Goal: Transaction & Acquisition: Book appointment/travel/reservation

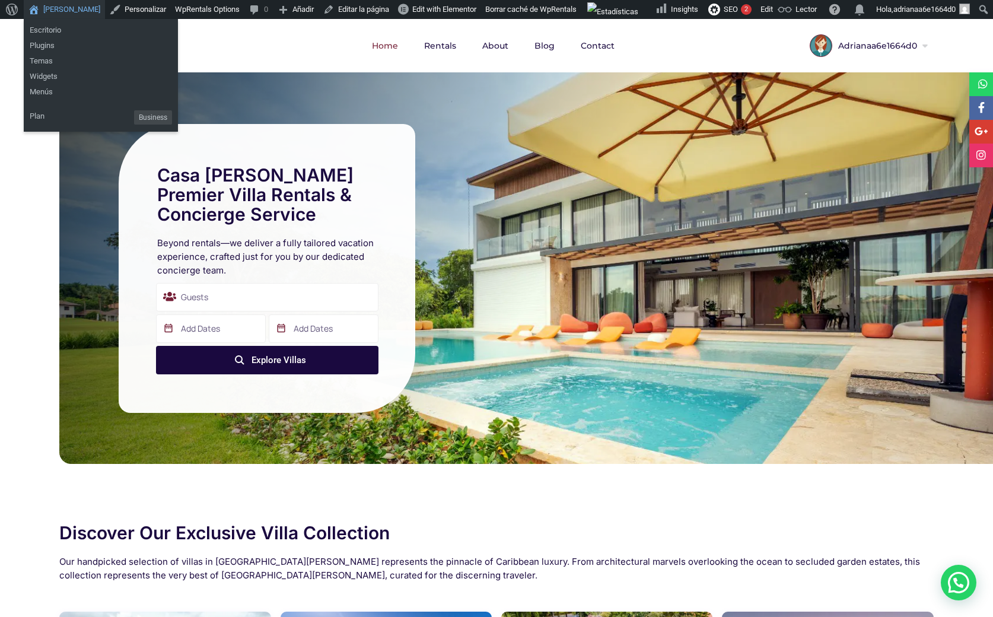
click at [64, 8] on link "[PERSON_NAME]" at bounding box center [64, 9] width 81 height 19
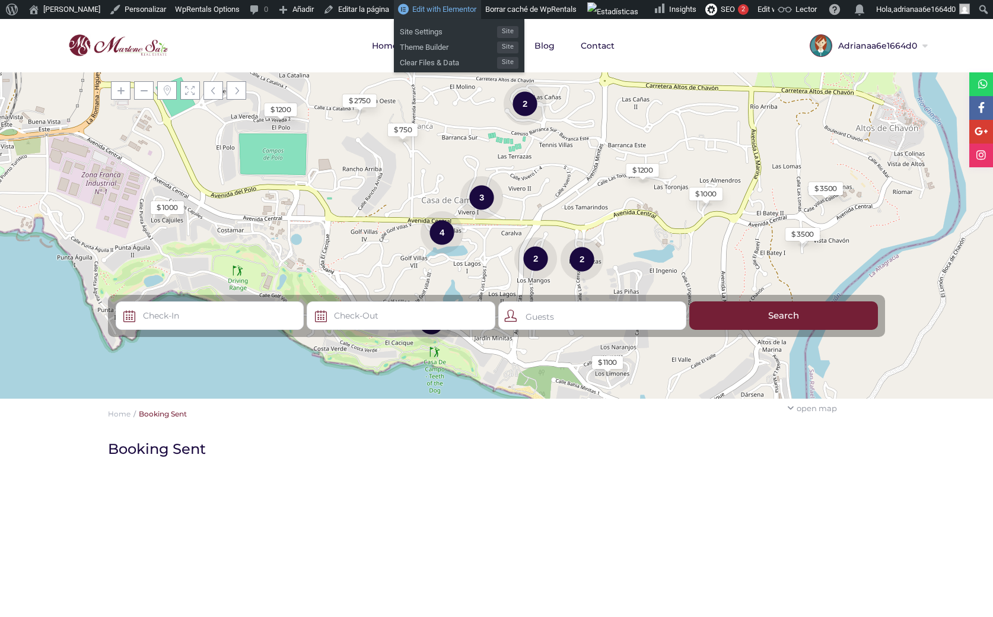
click at [420, 7] on span "Edit with Elementor" at bounding box center [444, 9] width 64 height 9
click at [431, 14] on span "Edit with Elementor" at bounding box center [444, 9] width 64 height 9
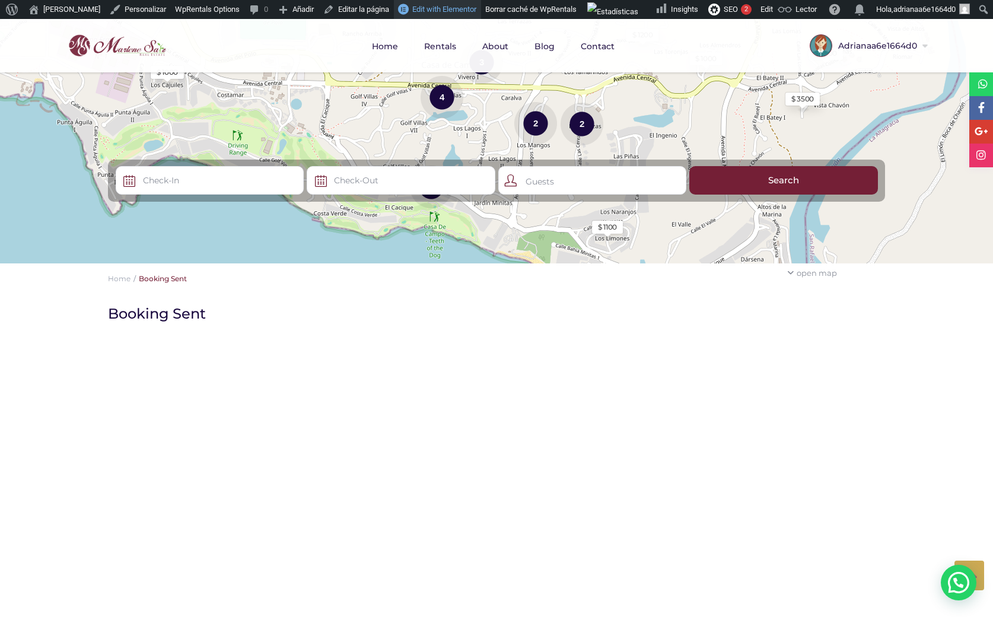
scroll to position [82, 0]
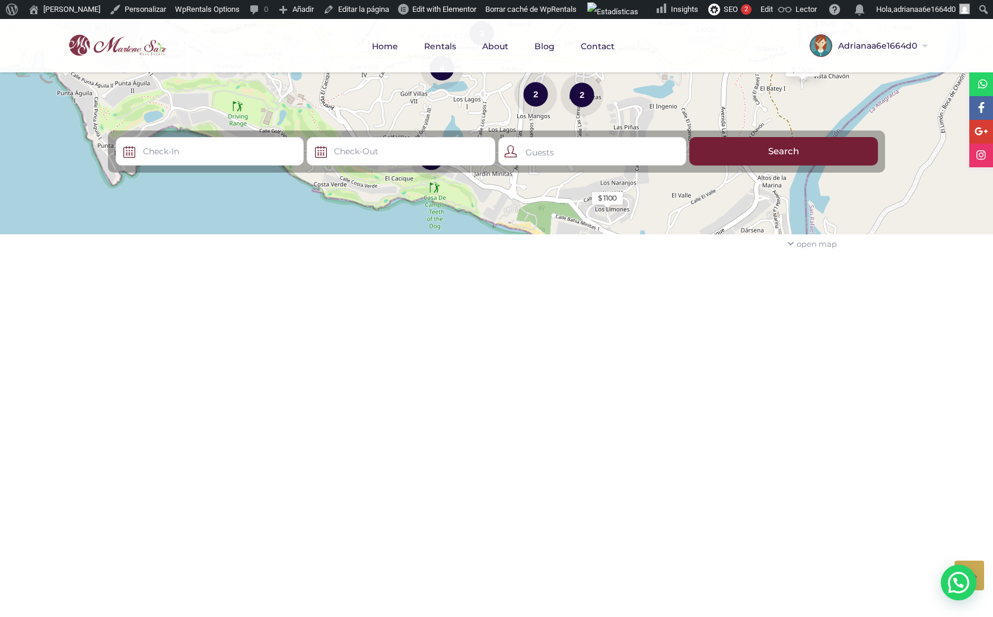
scroll to position [109, 0]
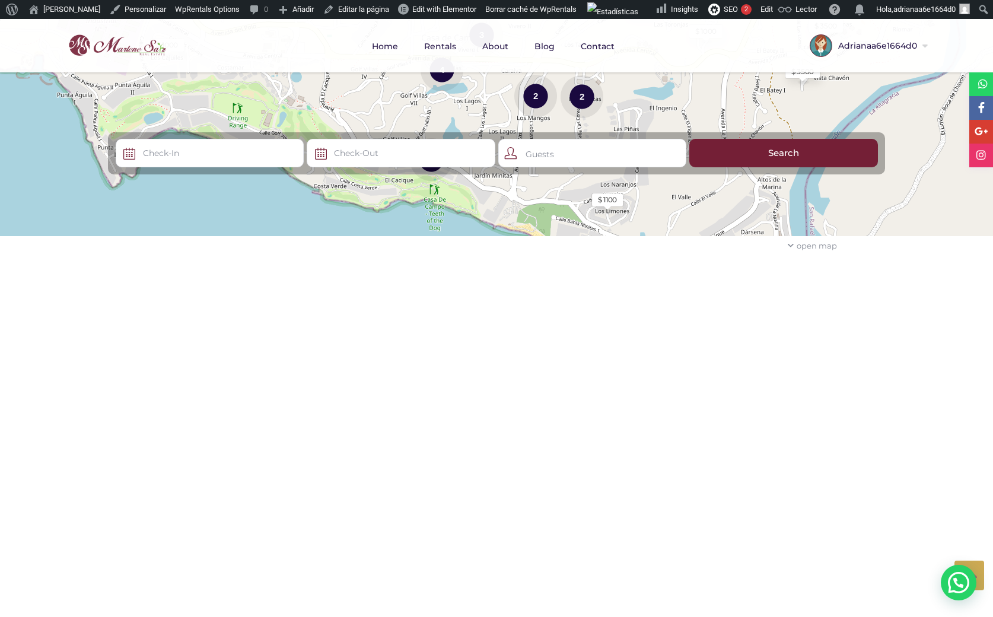
click at [794, 248] on div "open map" at bounding box center [811, 245] width 63 height 17
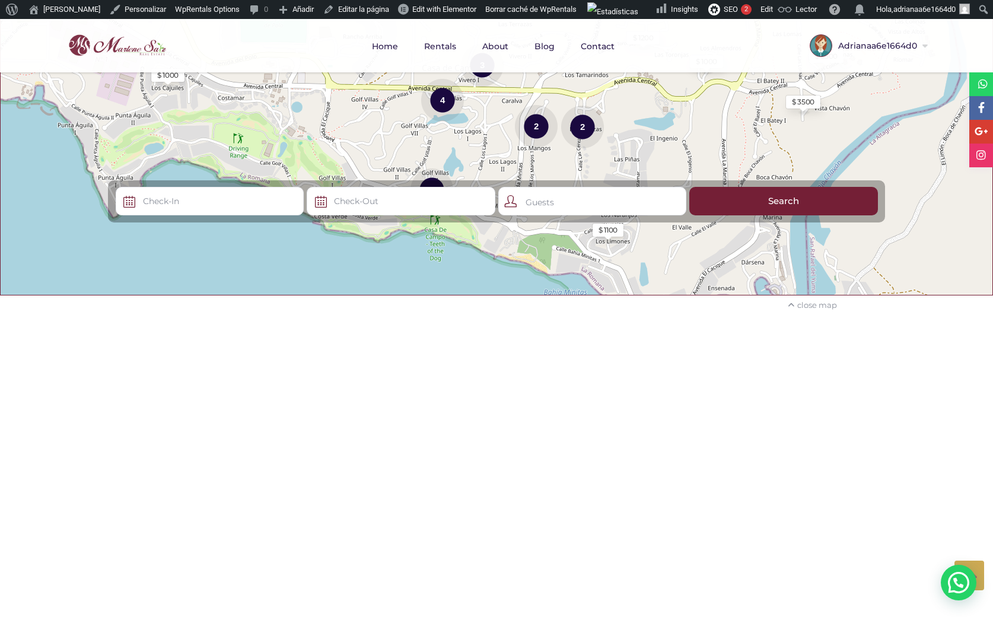
click at [794, 307] on icon at bounding box center [790, 305] width 7 height 8
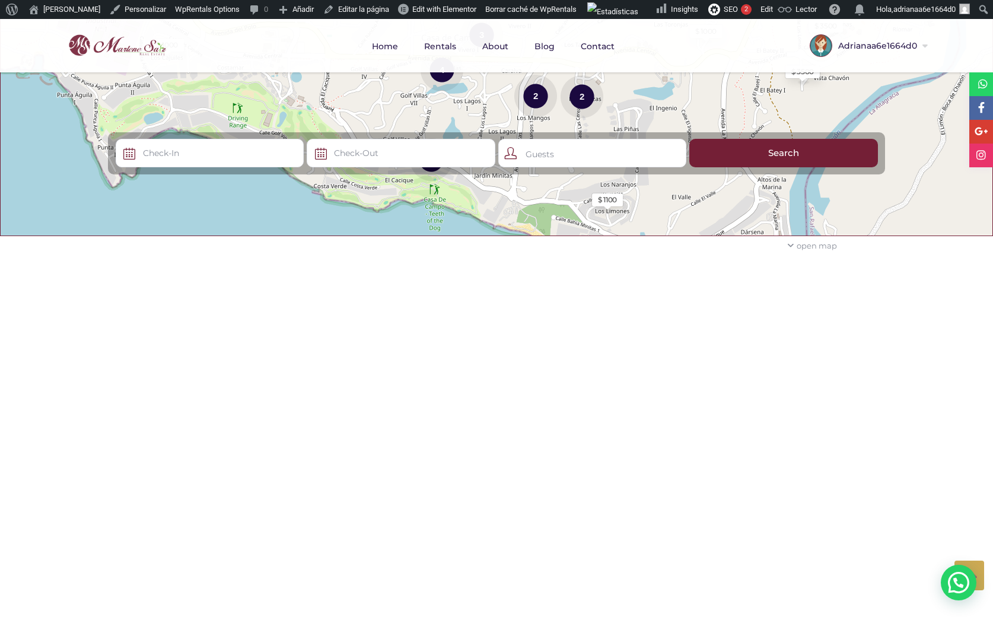
scroll to position [0, 0]
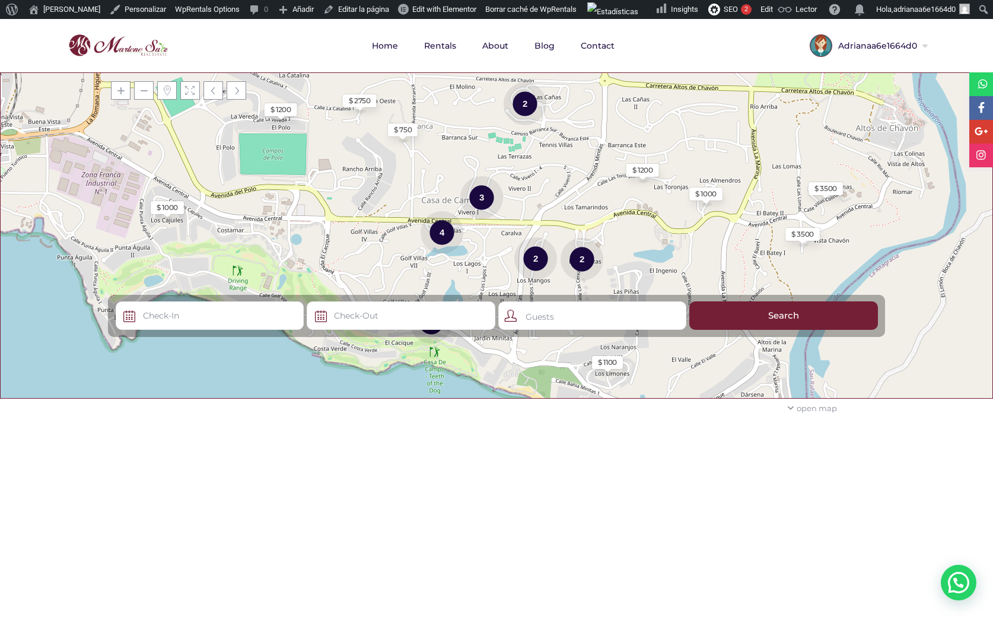
click at [788, 406] on icon at bounding box center [790, 408] width 7 height 8
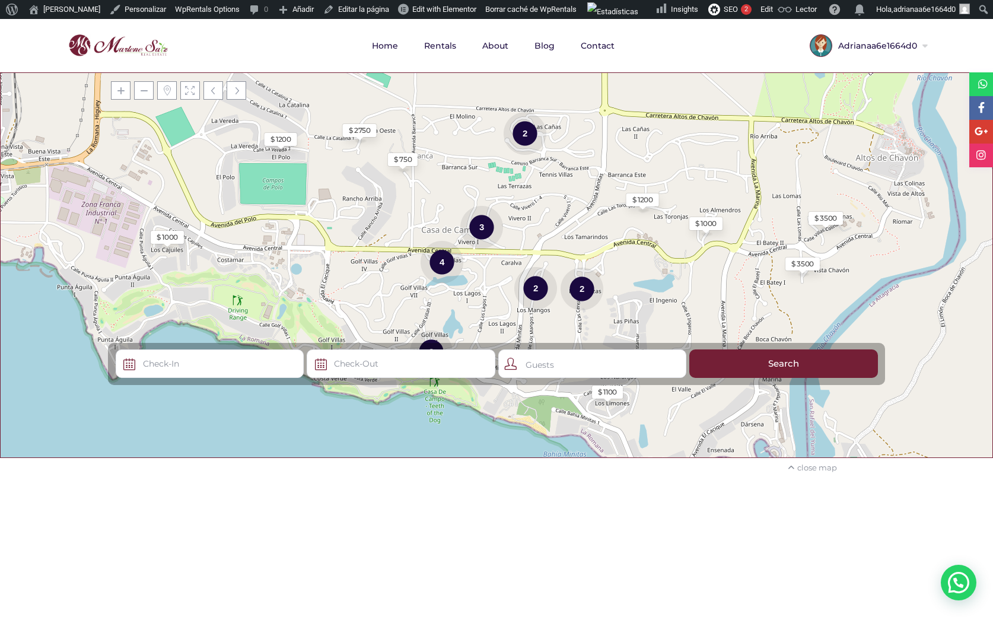
click at [800, 468] on div "close map" at bounding box center [812, 467] width 62 height 17
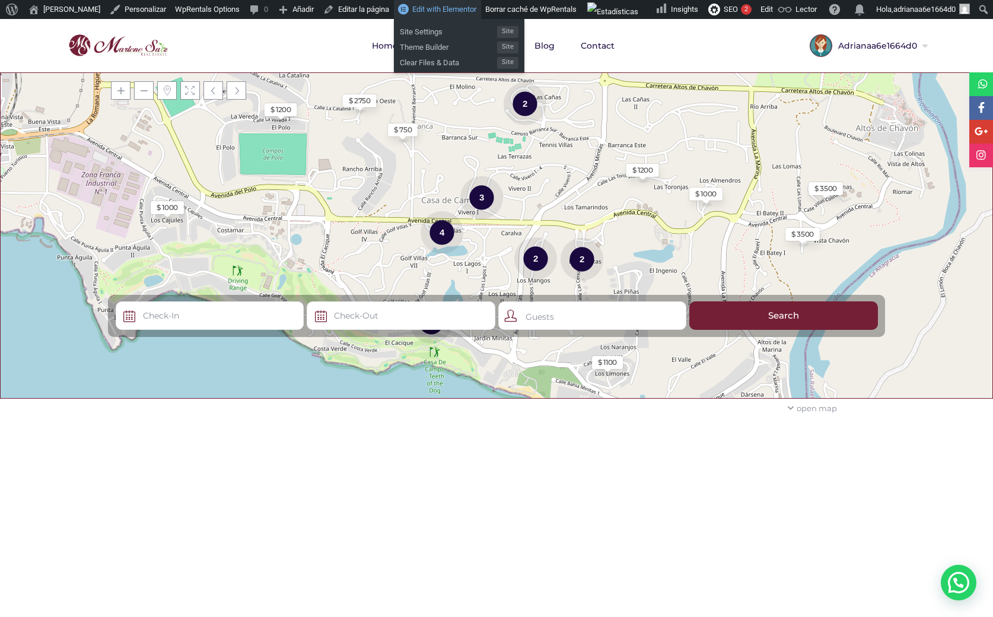
click at [420, 4] on link "Edit with Elementor" at bounding box center [437, 9] width 87 height 19
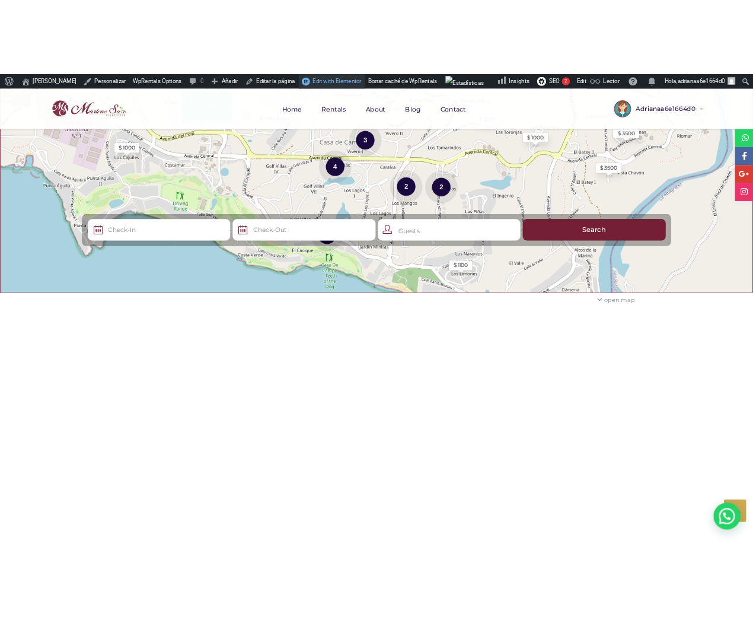
scroll to position [60, 0]
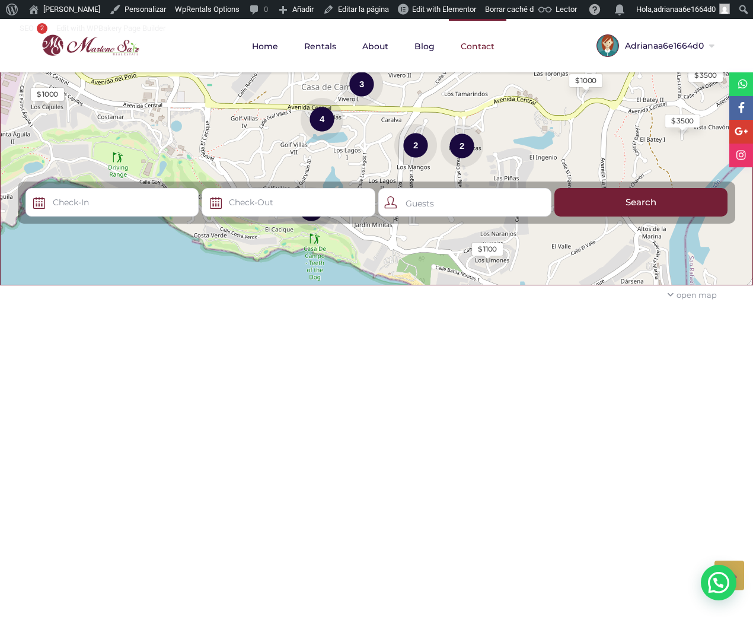
click at [478, 48] on link "Contact" at bounding box center [478, 46] width 58 height 55
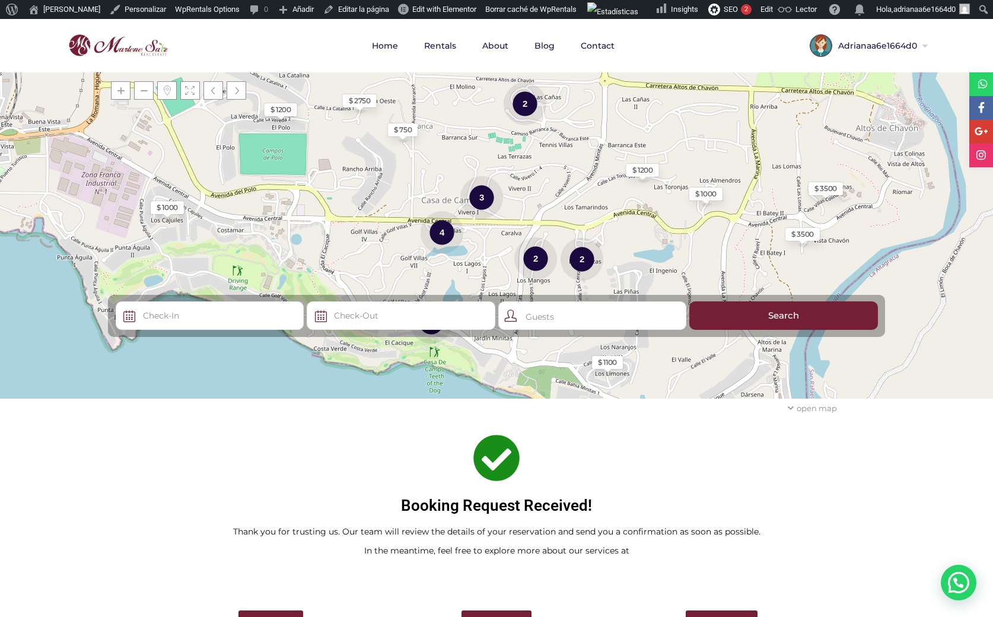
click at [793, 408] on icon at bounding box center [790, 408] width 7 height 8
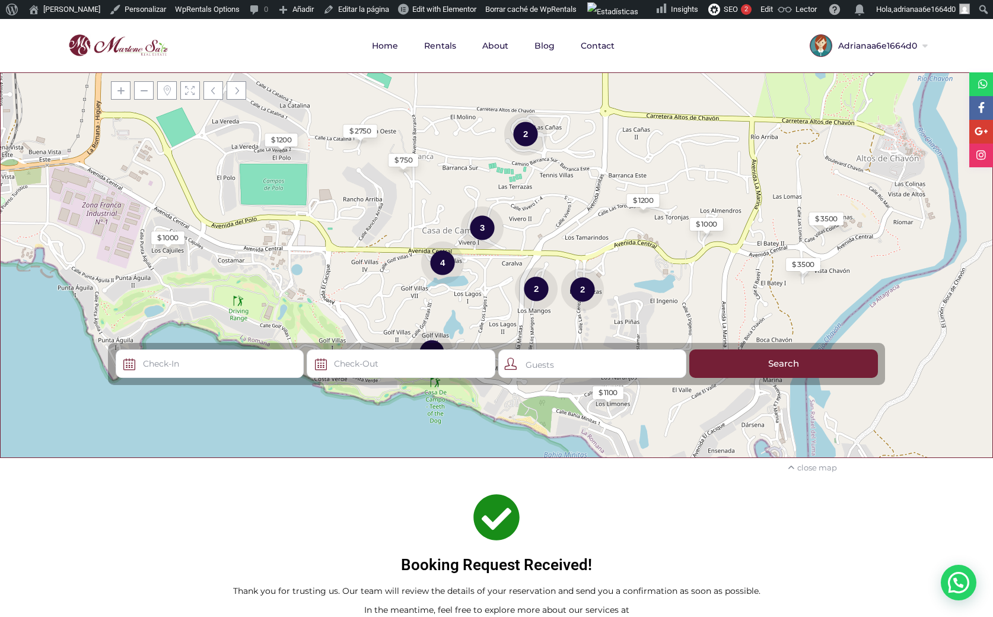
click at [794, 464] on icon at bounding box center [790, 468] width 7 height 8
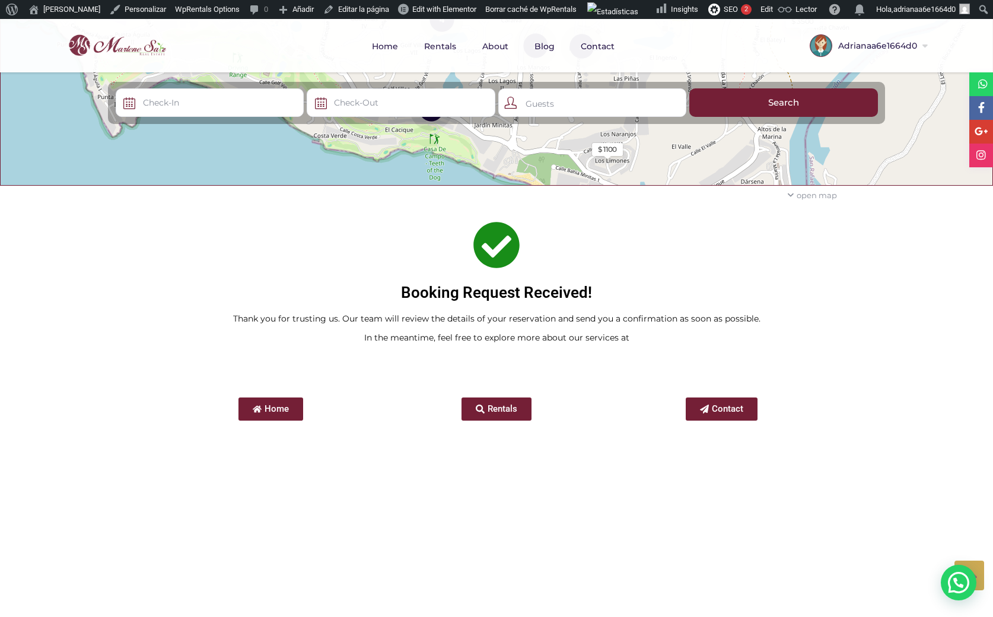
scroll to position [158, 0]
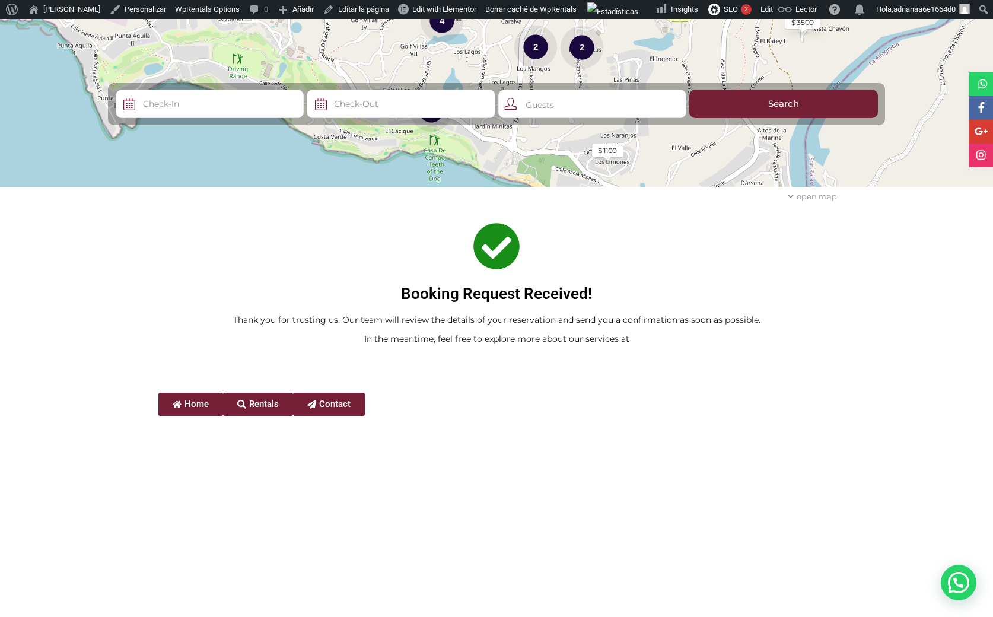
click at [45, 257] on div "Booking Request Received! Thank you for trusting us. Our team will review the d…" at bounding box center [496, 286] width 993 height 141
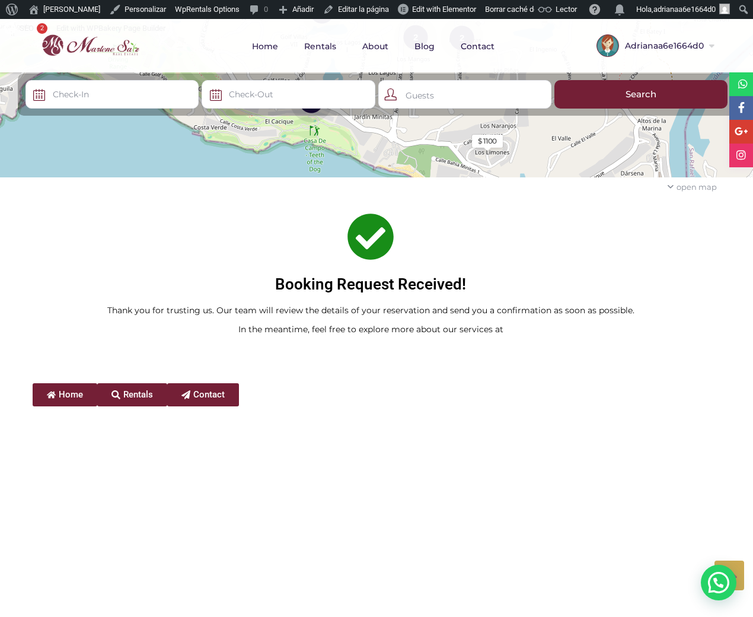
scroll to position [170, 0]
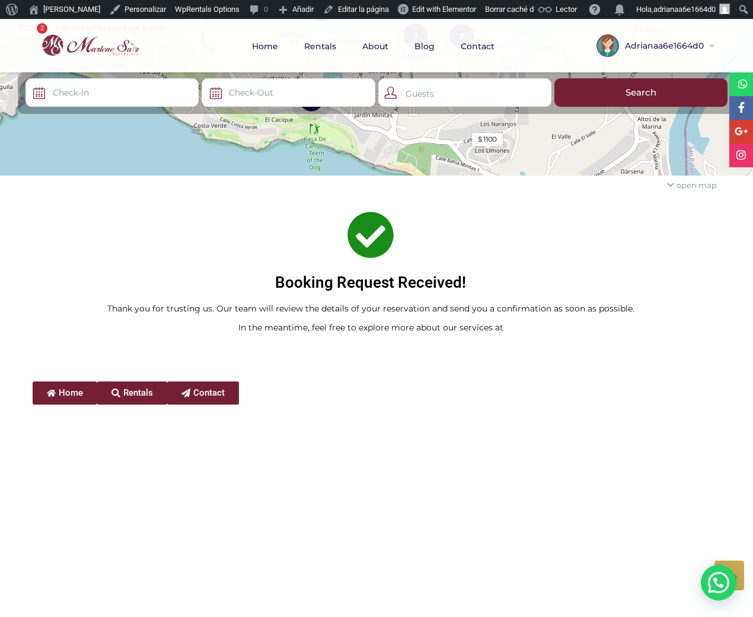
click at [225, 388] on span "Contact" at bounding box center [208, 392] width 31 height 9
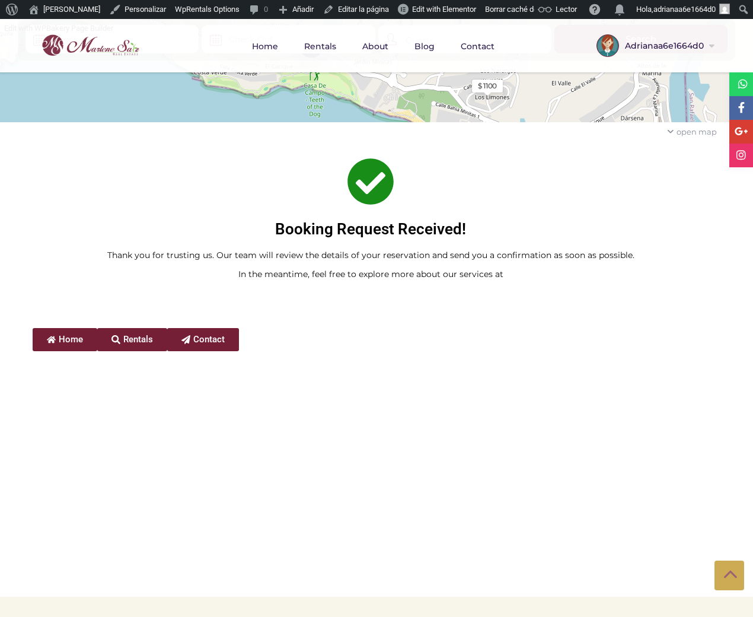
scroll to position [170, 0]
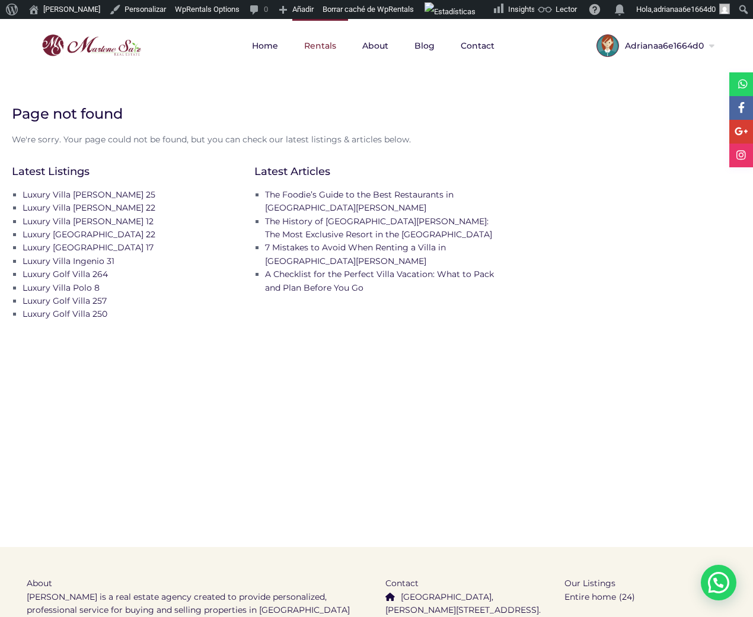
click at [329, 49] on link "Rentals" at bounding box center [320, 45] width 56 height 53
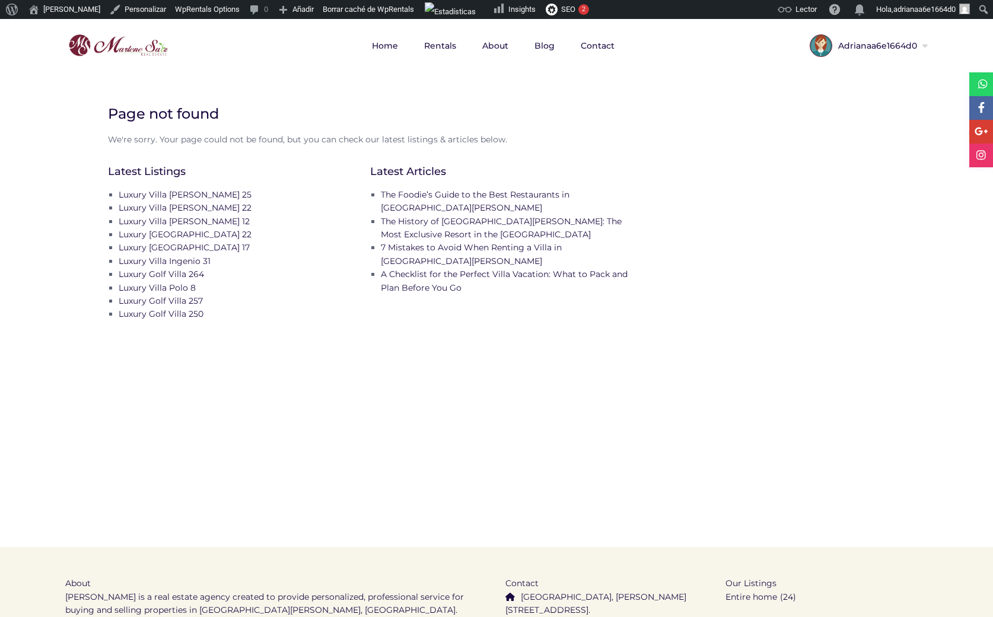
click at [127, 44] on img at bounding box center [118, 45] width 106 height 28
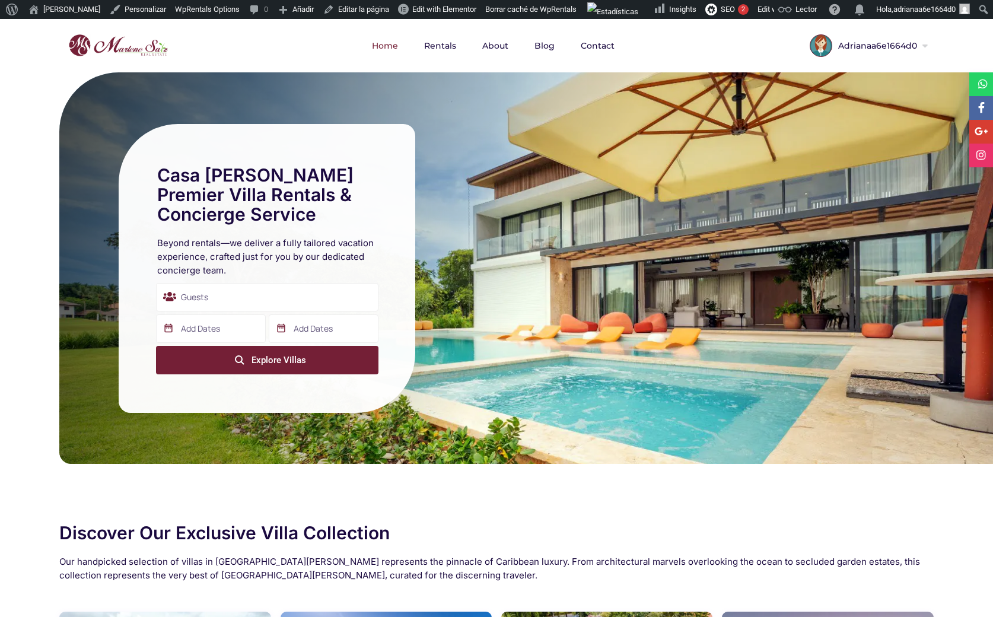
click at [270, 369] on button "Explore Villas" at bounding box center [267, 360] width 222 height 28
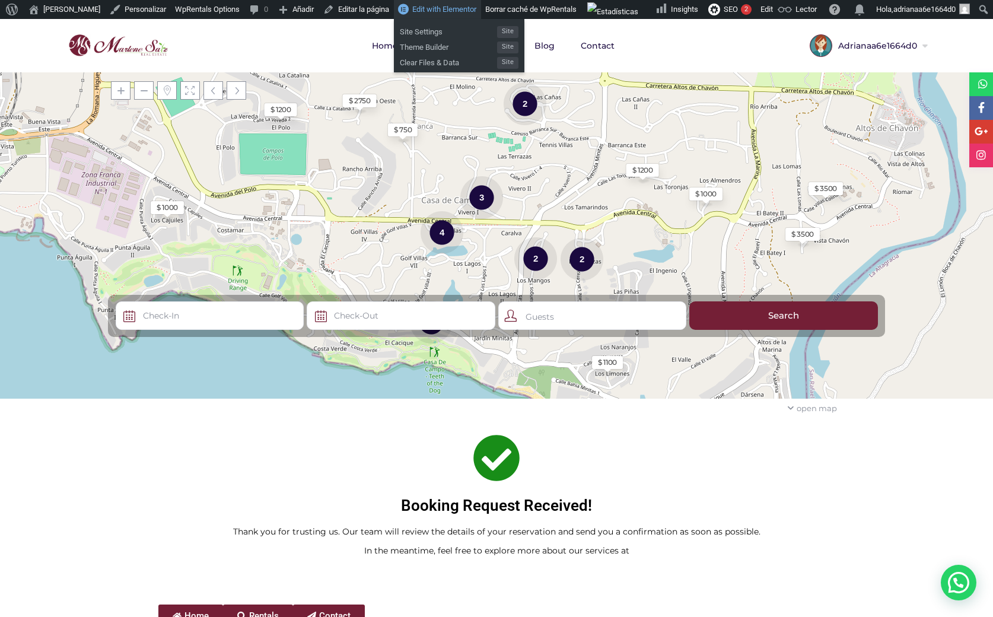
click at [434, 8] on span "Edit with Elementor" at bounding box center [444, 9] width 64 height 9
click at [436, 7] on span "Edit with Elementor" at bounding box center [444, 9] width 64 height 9
